Goal: Navigation & Orientation: Find specific page/section

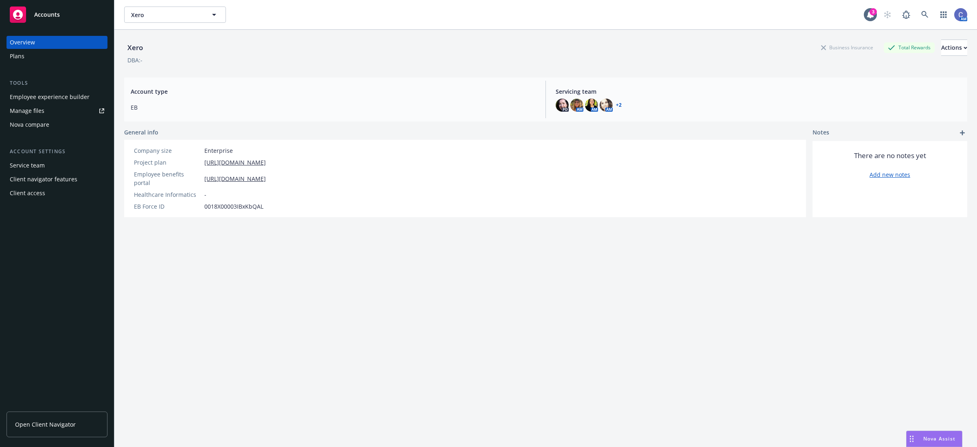
click at [48, 53] on div "Plans" at bounding box center [57, 56] width 94 height 13
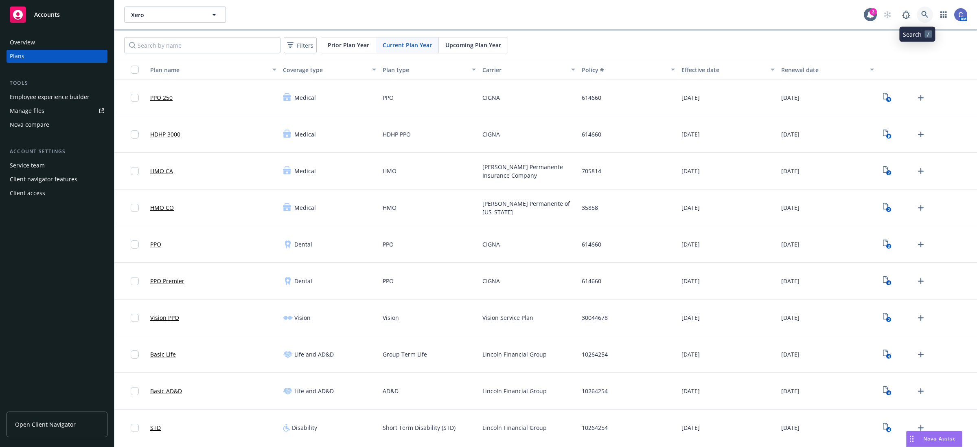
click at [917, 8] on link at bounding box center [925, 15] width 16 height 16
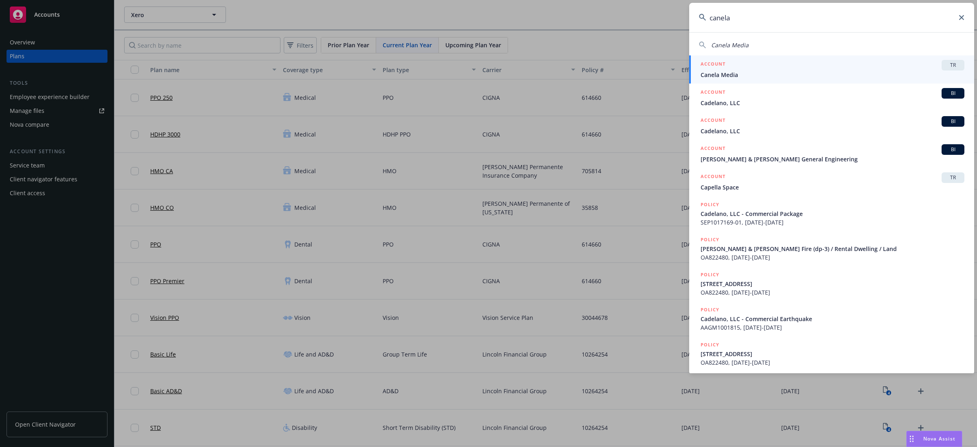
type input "canela"
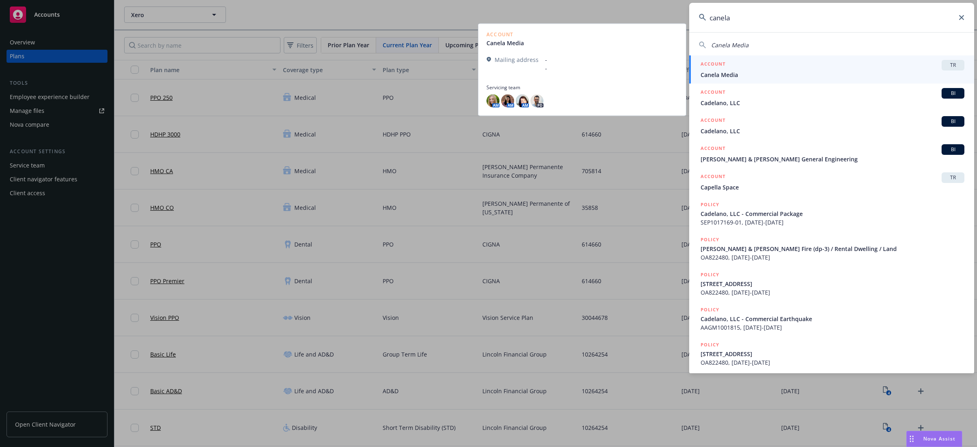
click at [873, 65] on div "ACCOUNT TR" at bounding box center [833, 65] width 264 height 11
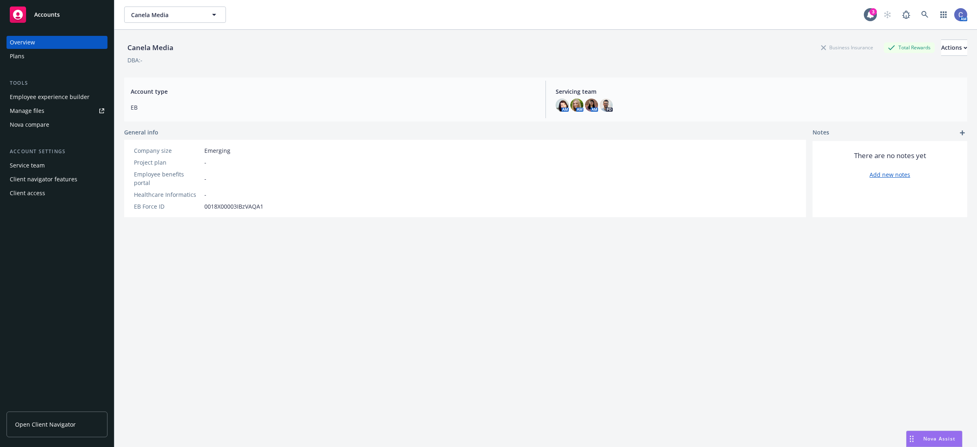
click at [695, 335] on div "Canela Media Business Insurance Total Rewards Actions DBA: - Account type EB Se…" at bounding box center [545, 248] width 843 height 437
click at [200, 5] on div "Canela Media Canela Media 3 AM" at bounding box center [545, 14] width 863 height 29
click at [204, 23] on div "Canela Media Canela Media 3 AM" at bounding box center [545, 14] width 863 height 29
click at [205, 21] on button "Canela Media" at bounding box center [175, 15] width 102 height 16
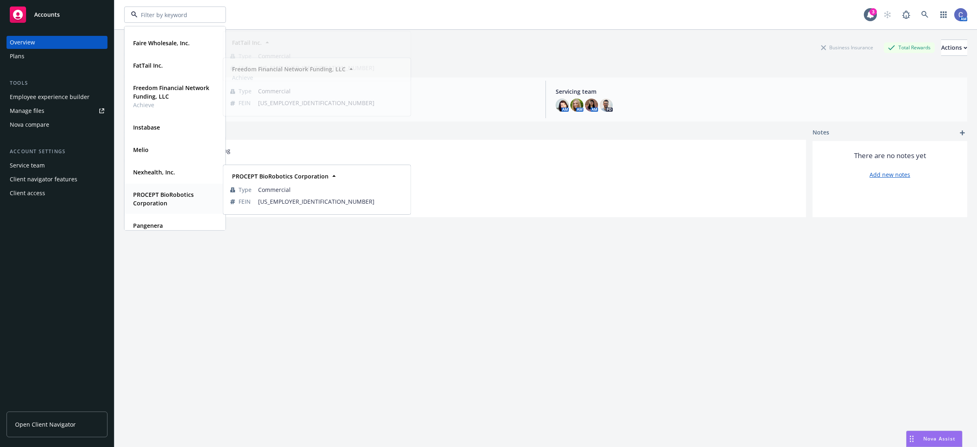
scroll to position [51, 0]
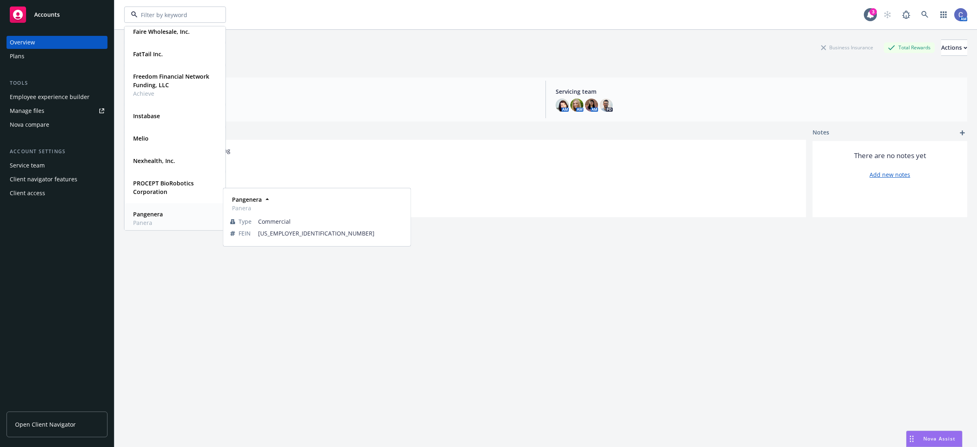
click at [148, 212] on strong "Pangenera" at bounding box center [148, 214] width 30 height 8
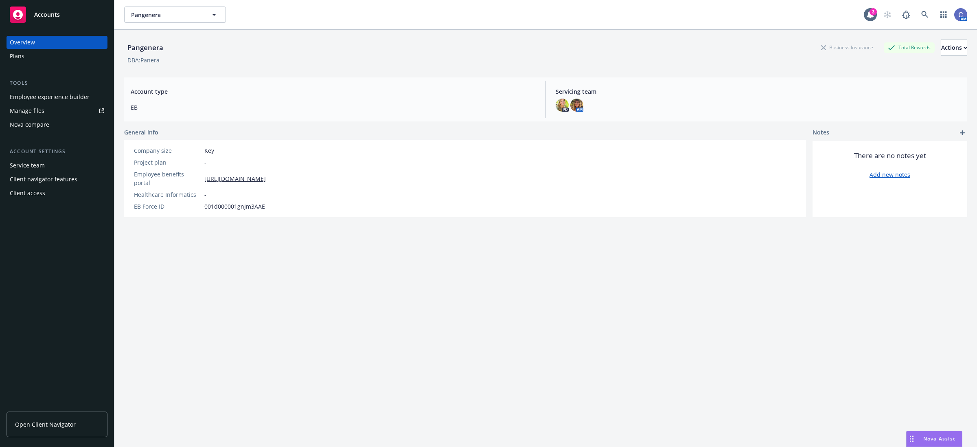
click at [49, 37] on div "Overview" at bounding box center [57, 42] width 94 height 13
click at [27, 58] on div "Plans" at bounding box center [57, 56] width 94 height 13
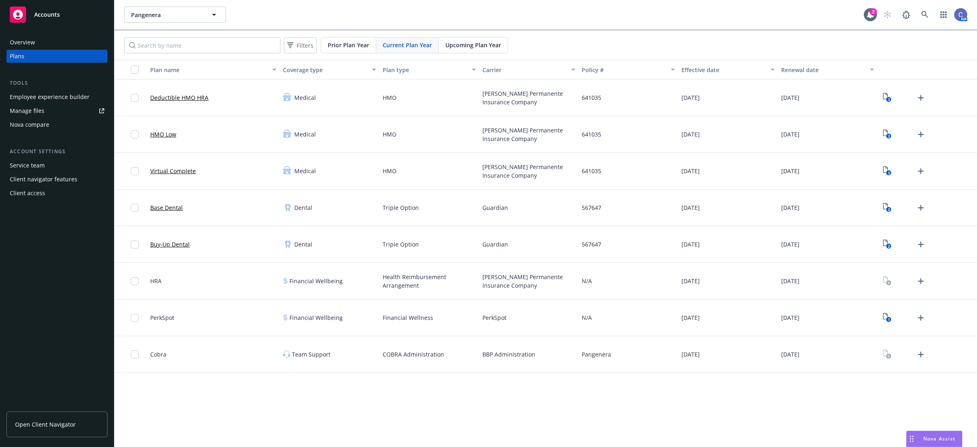
click at [469, 51] on div "Upcoming Plan Year" at bounding box center [473, 44] width 69 height 15
click at [190, 11] on span "Pangenera" at bounding box center [166, 15] width 70 height 9
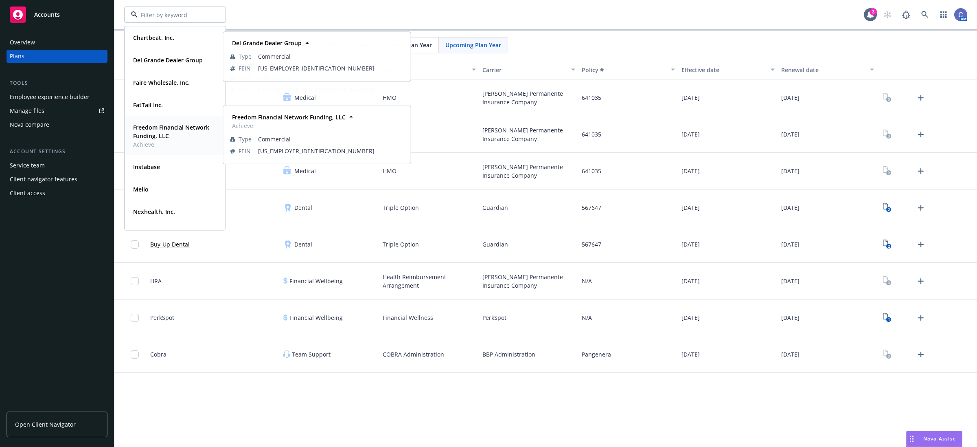
click at [140, 124] on strong "Freedom Financial Network Funding, LLC" at bounding box center [171, 131] width 76 height 16
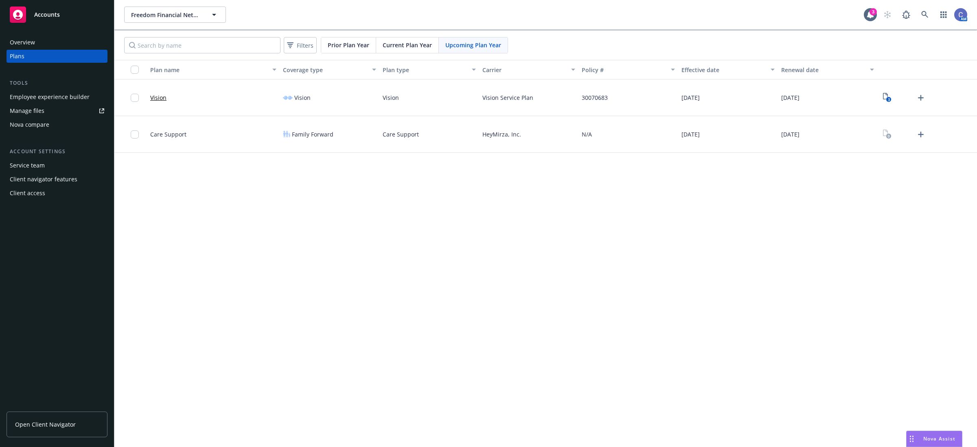
click at [43, 420] on span "Open Client Navigator" at bounding box center [45, 424] width 61 height 9
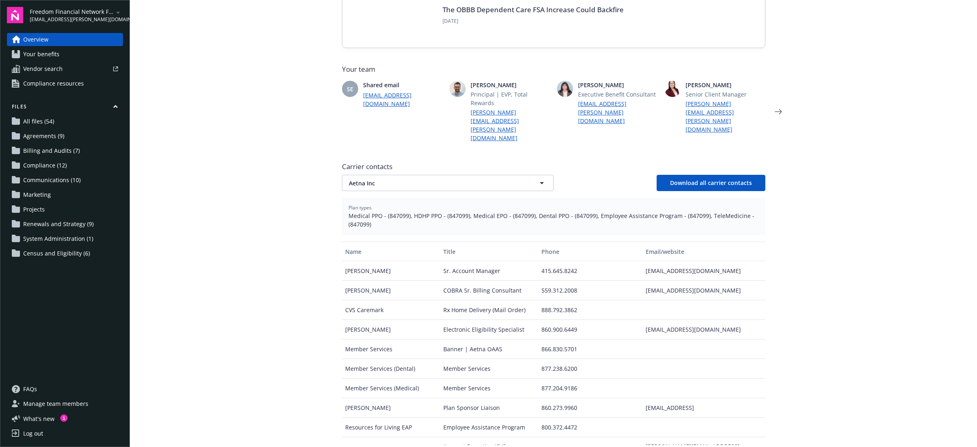
scroll to position [204, 0]
